Goal: Task Accomplishment & Management: Manage account settings

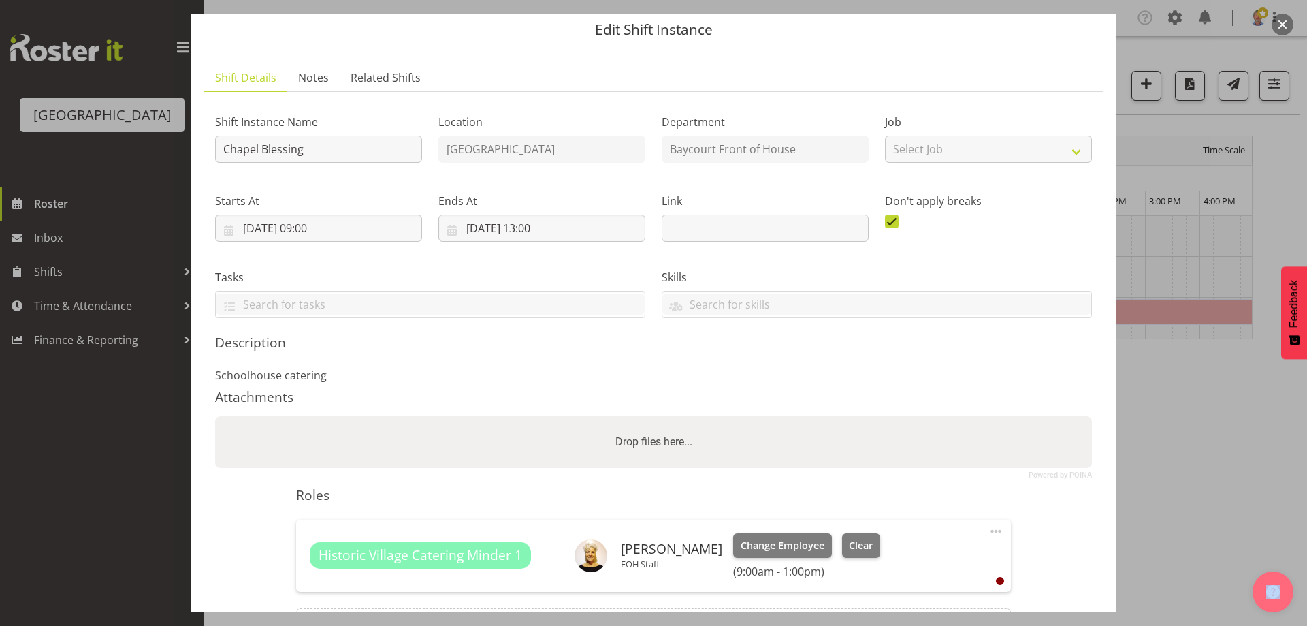
scroll to position [68, 0]
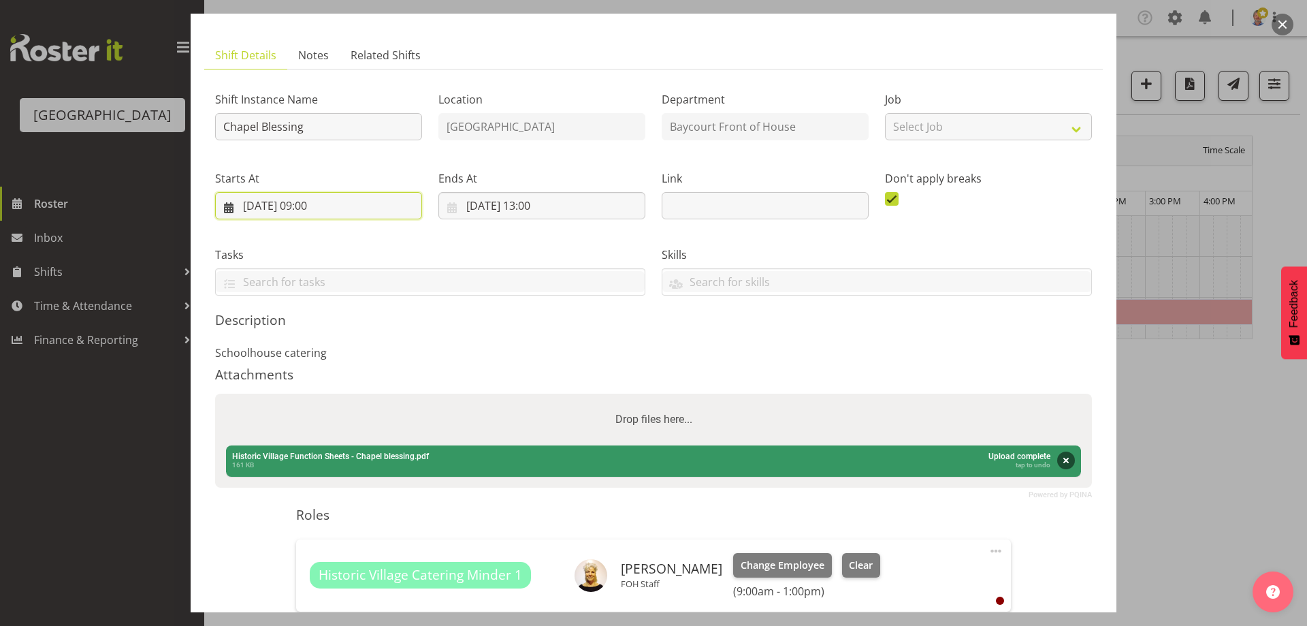
click at [320, 204] on input "[DATE] 09:00" at bounding box center [318, 205] width 207 height 27
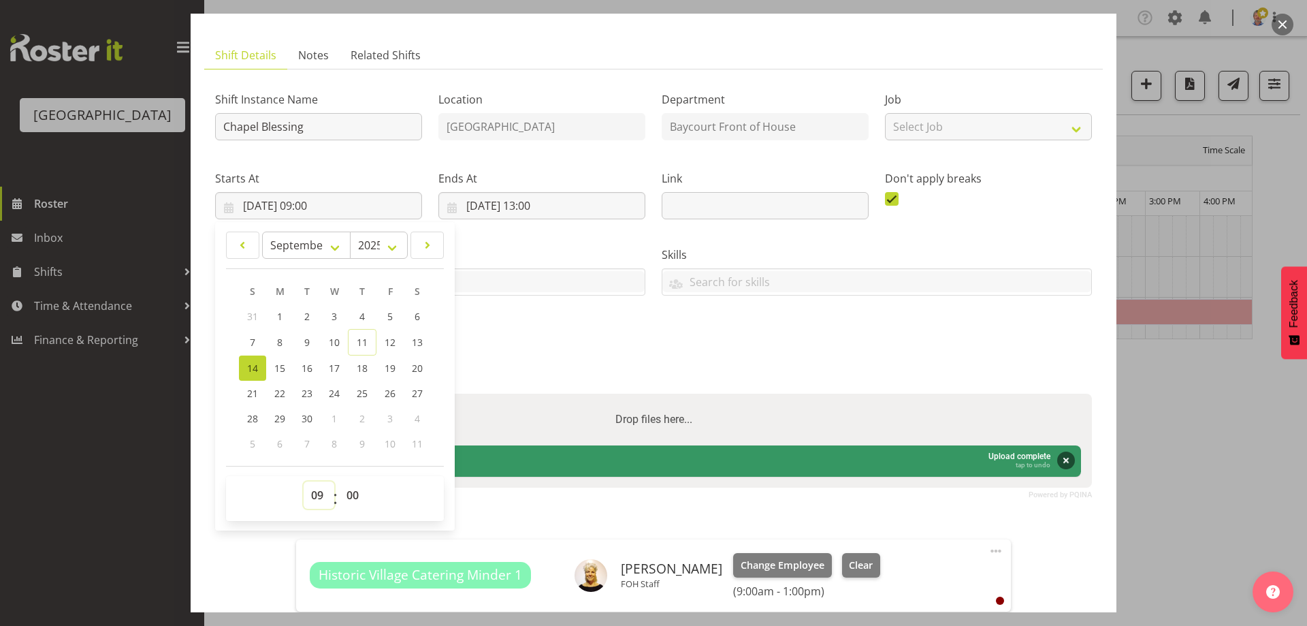
click at [319, 491] on select "00 01 02 03 04 05 06 07 08 09 10 11 12 13 14 15 16 17 18 19 20 21 22 23" at bounding box center [319, 494] width 31 height 27
select select "8"
click at [304, 481] on select "00 01 02 03 04 05 06 07 08 09 10 11 12 13 14 15 16 17 18 19 20 21 22 23" at bounding box center [319, 494] width 31 height 27
type input "[DATE] 08:00"
click at [351, 496] on select "00 01 02 03 04 05 06 07 08 09 10 11 12 13 14 15 16 17 18 19 20 21 22 23 24 25 2…" at bounding box center [354, 494] width 31 height 27
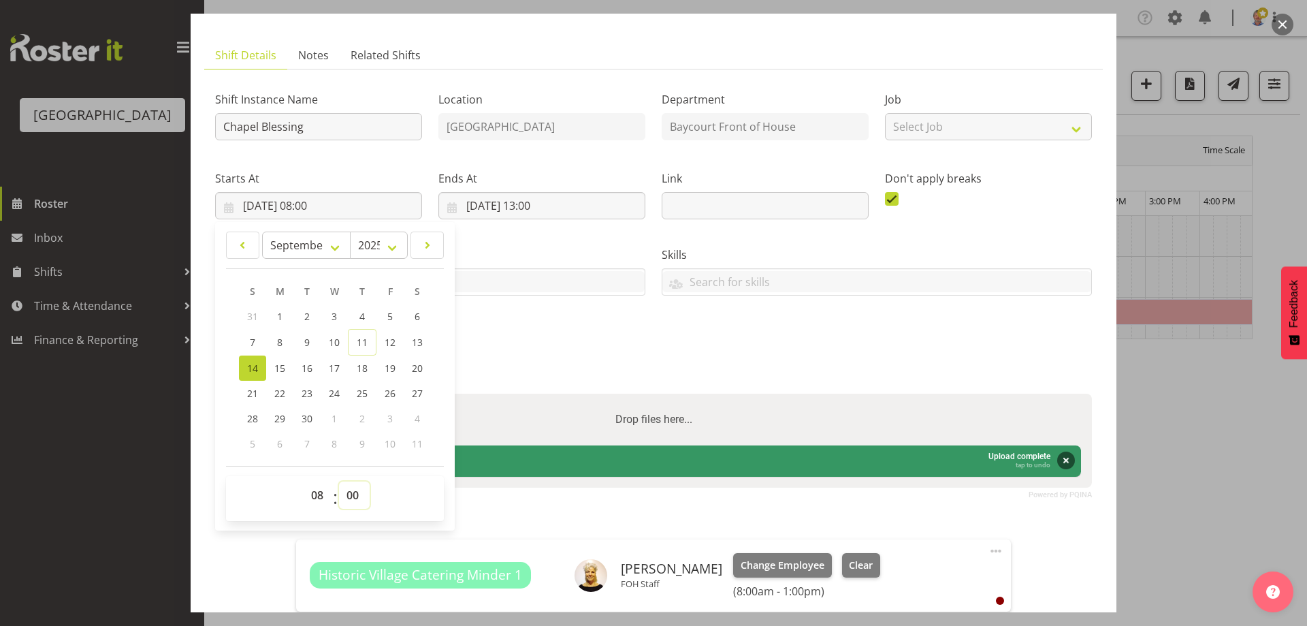
select select "30"
type input "[DATE] 08:30"
click at [539, 365] on div "Shift Instance Name Chapel Blessing Location [GEOGRAPHIC_DATA] Baycourt Front o…" at bounding box center [653, 385] width 877 height 610
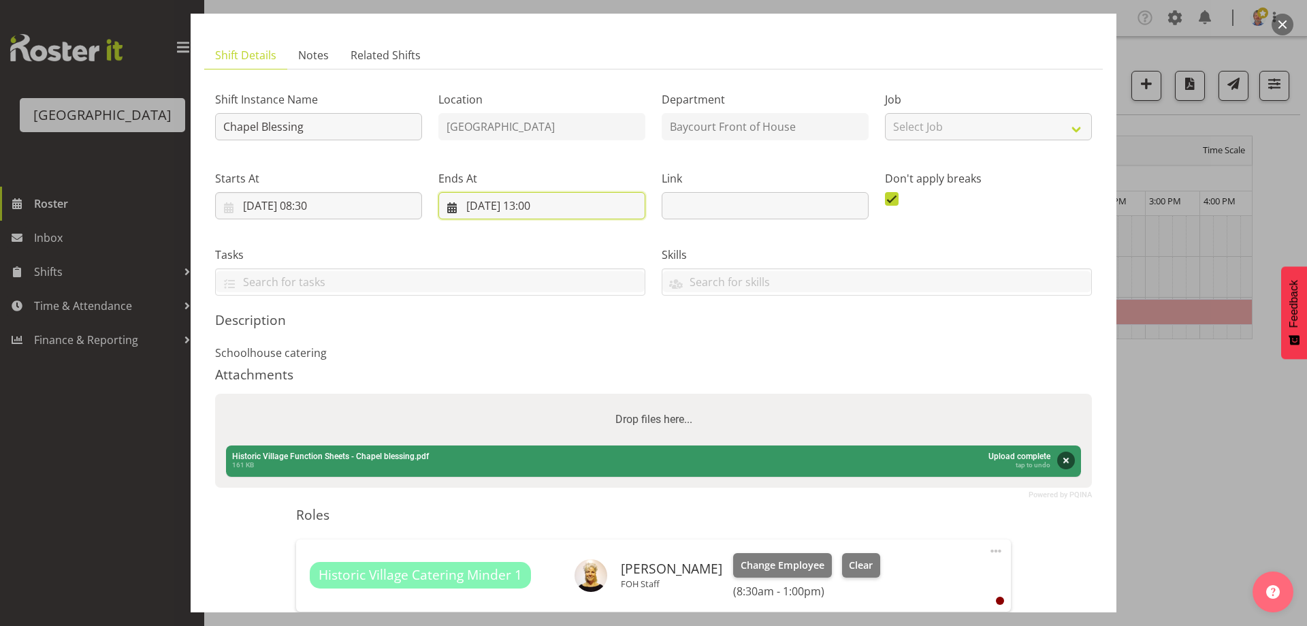
click at [547, 199] on input "[DATE] 13:00" at bounding box center [541, 205] width 207 height 27
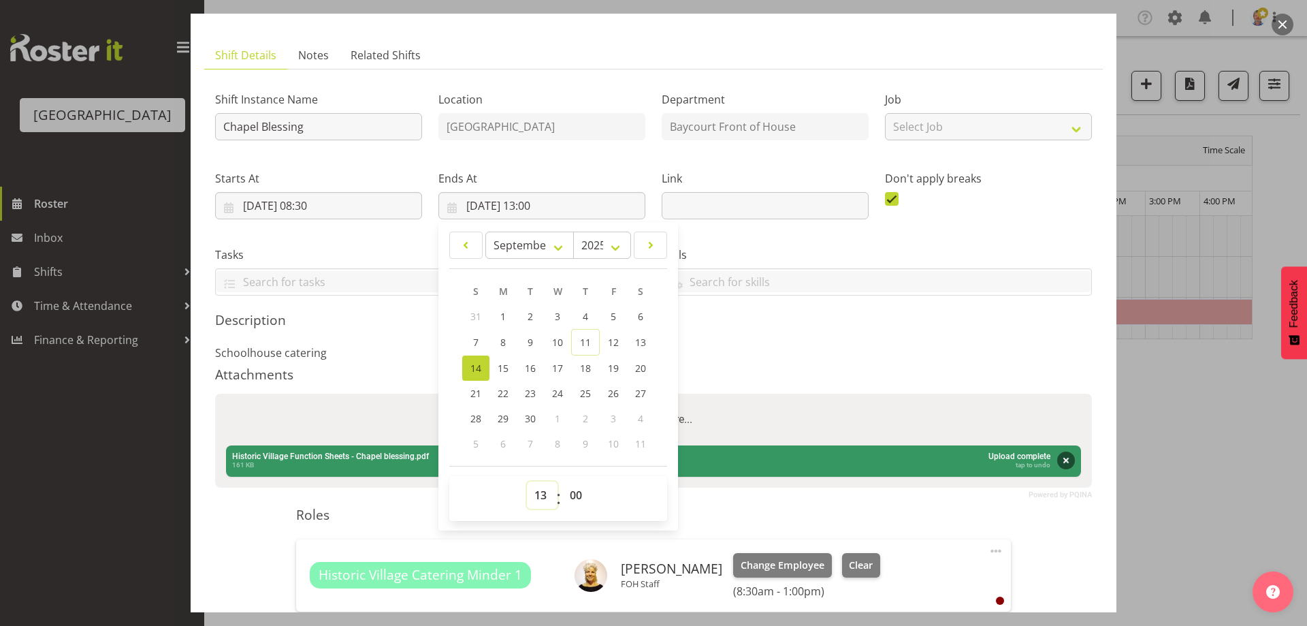
click at [538, 492] on select "00 01 02 03 04 05 06 07 08 09 10 11 12 13 14 15 16 17 18 19 20 21 22 23" at bounding box center [542, 494] width 31 height 27
select select "12"
click at [527, 481] on select "00 01 02 03 04 05 06 07 08 09 10 11 12 13 14 15 16 17 18 19 20 21 22 23" at bounding box center [542, 494] width 31 height 27
type input "[DATE] 12:00"
click at [573, 491] on select "00 01 02 03 04 05 06 07 08 09 10 11 12 13 14 15 16 17 18 19 20 21 22 23 24 25 2…" at bounding box center [577, 494] width 31 height 27
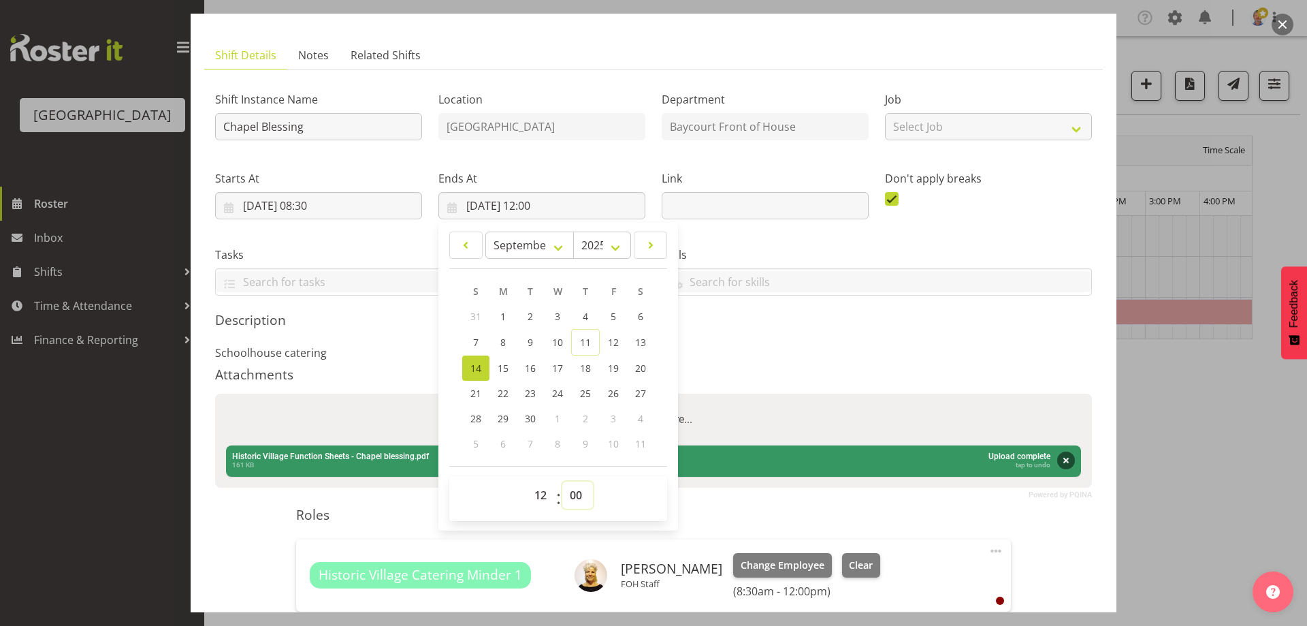
select select "30"
type input "[DATE] 12:30"
click at [783, 373] on div "Attachments" at bounding box center [653, 374] width 877 height 16
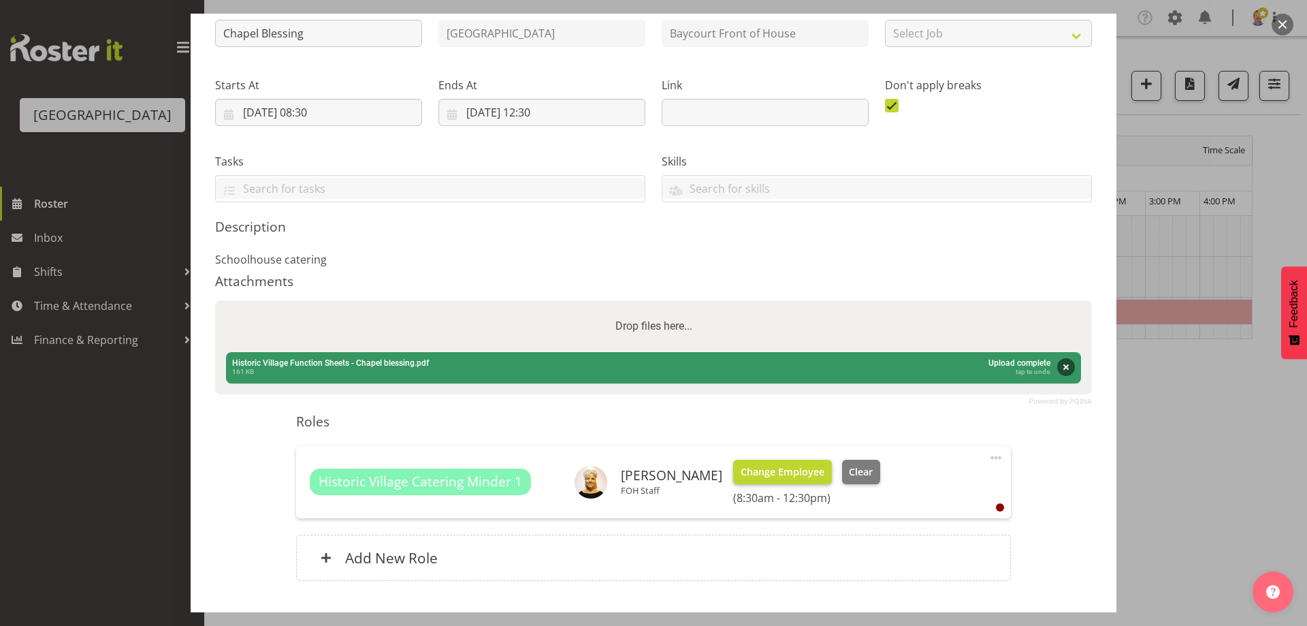
scroll to position [251, 0]
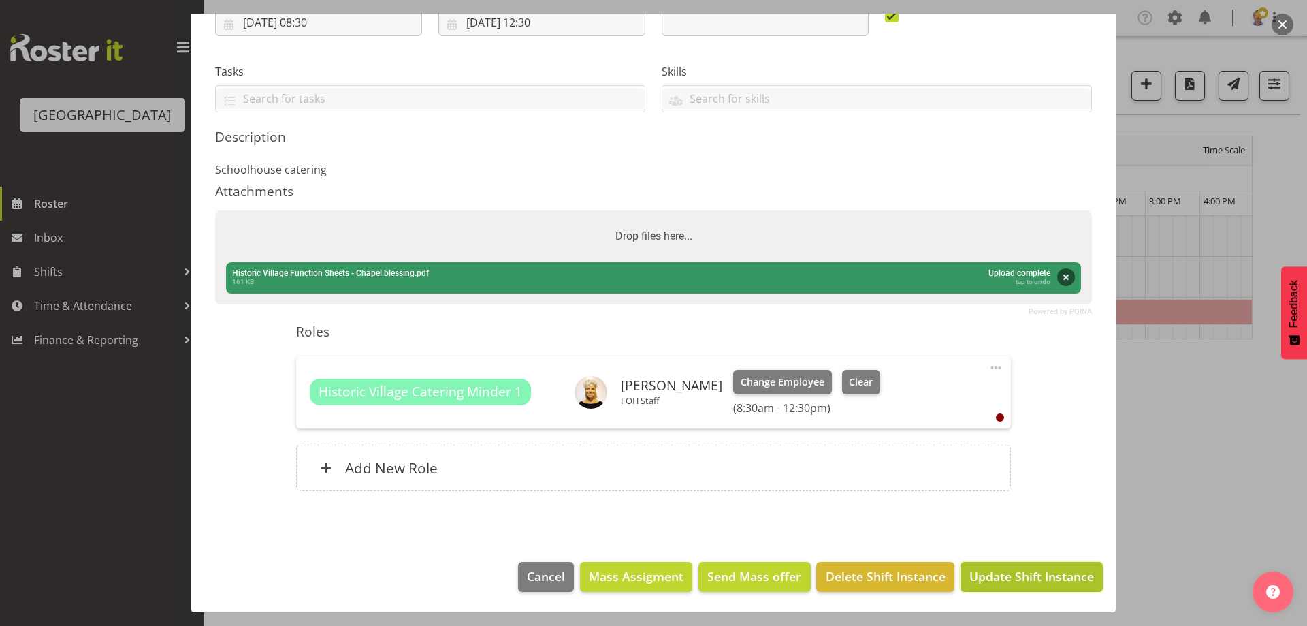
click at [1011, 573] on span "Update Shift Instance" at bounding box center [1031, 576] width 125 height 18
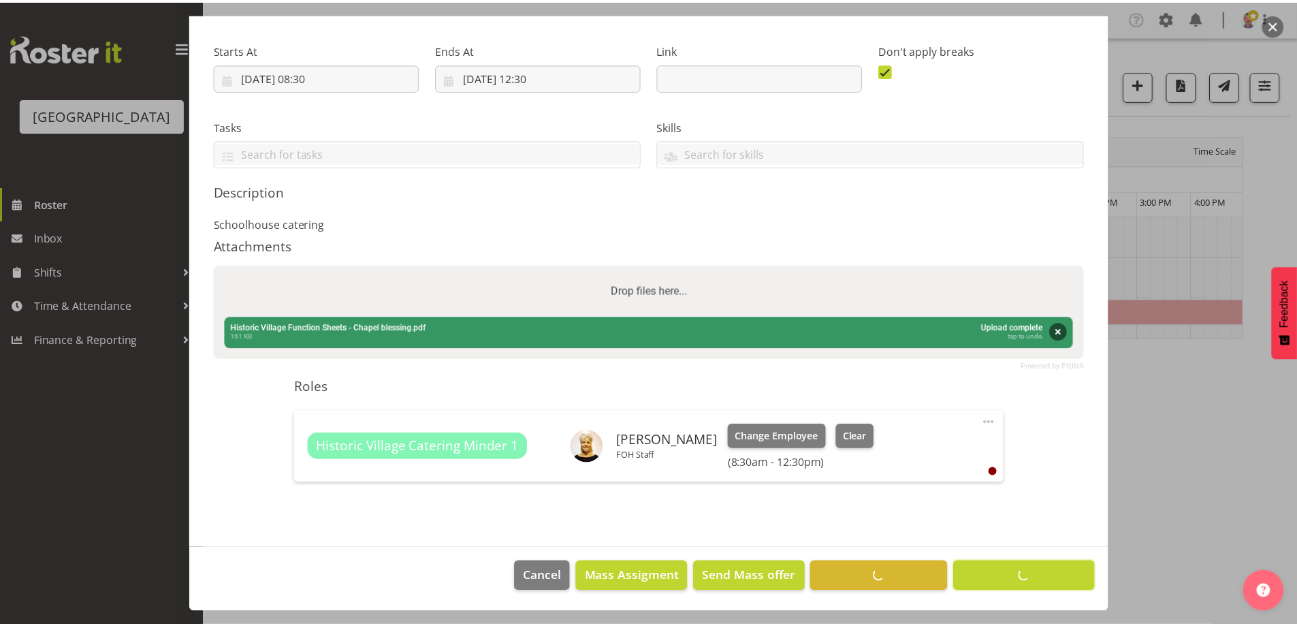
scroll to position [197, 0]
